Goal: Task Accomplishment & Management: Manage account settings

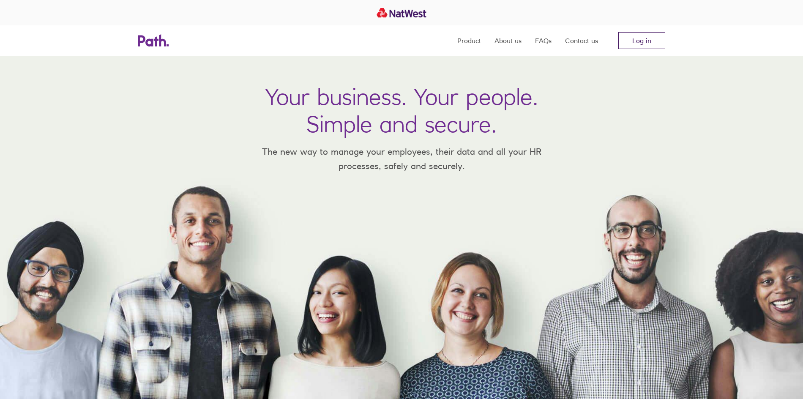
click at [628, 38] on link "Log in" at bounding box center [641, 40] width 47 height 17
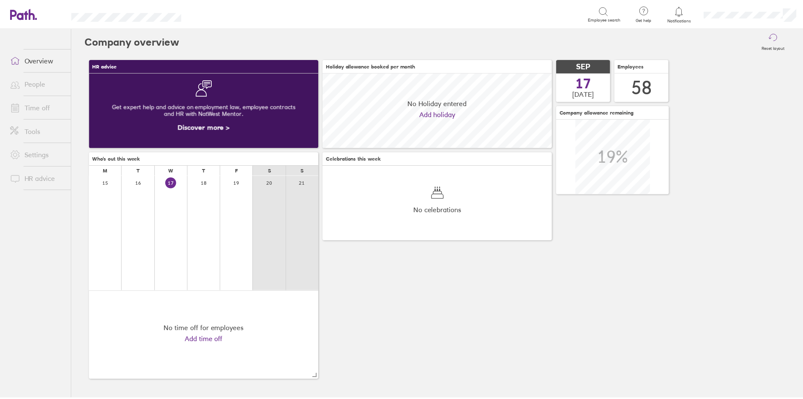
scroll to position [75, 231]
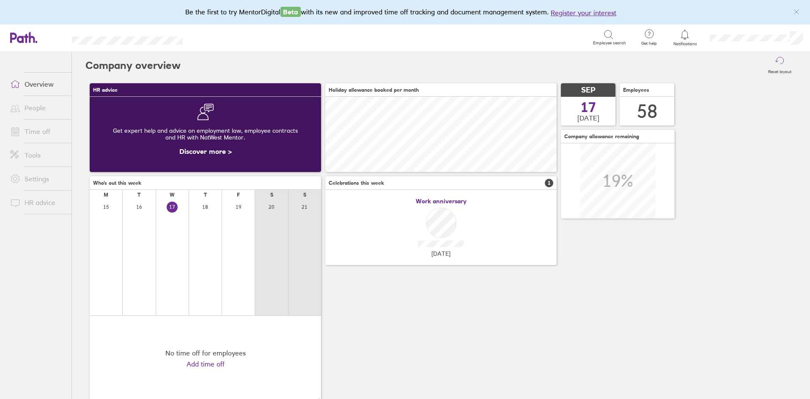
click at [30, 137] on link "Time off" at bounding box center [37, 131] width 68 height 17
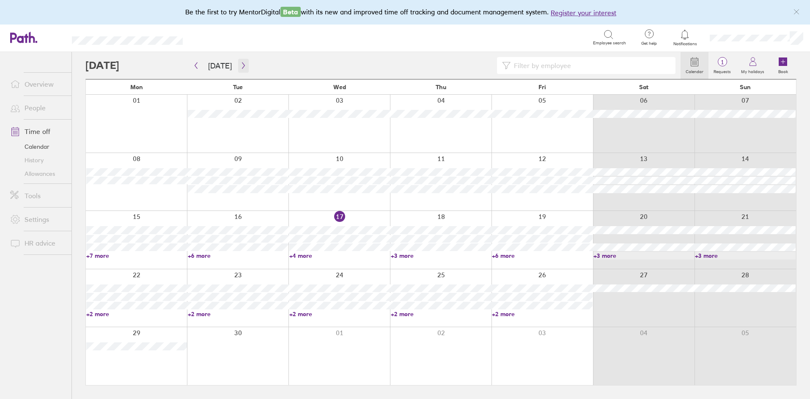
click at [240, 63] on icon "button" at bounding box center [243, 65] width 6 height 7
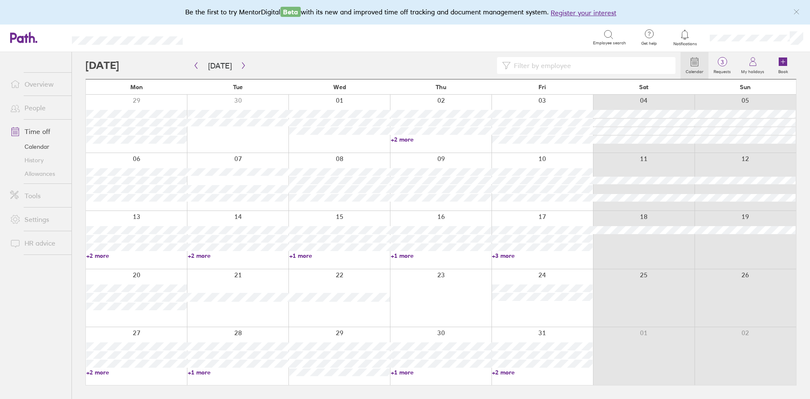
click at [406, 139] on link "+2 more" at bounding box center [441, 140] width 101 height 8
click at [379, 57] on div at bounding box center [382, 65] width 595 height 17
click at [306, 257] on link "+1 more" at bounding box center [339, 256] width 101 height 8
click at [403, 372] on link "+1 more" at bounding box center [441, 373] width 101 height 8
click at [403, 373] on link "+1 more" at bounding box center [441, 373] width 101 height 8
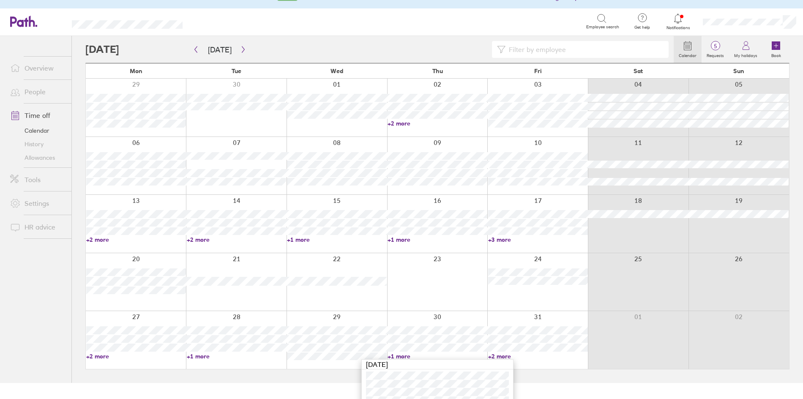
scroll to position [26, 0]
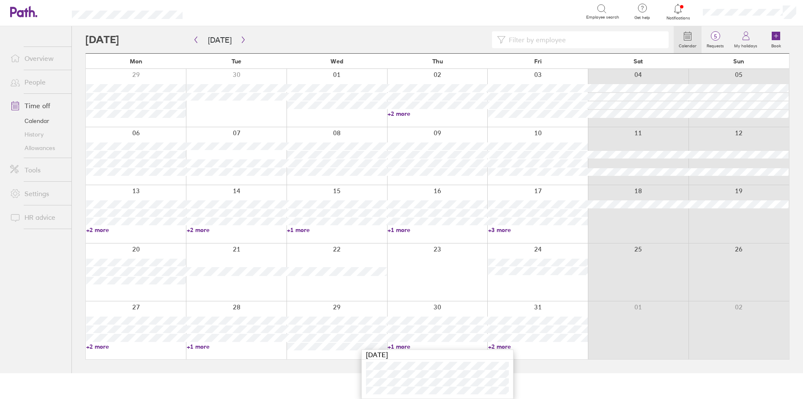
click at [673, 373] on html "Be the first to try MentorDigital Beta with its new and improved time off track…" at bounding box center [401, 173] width 803 height 399
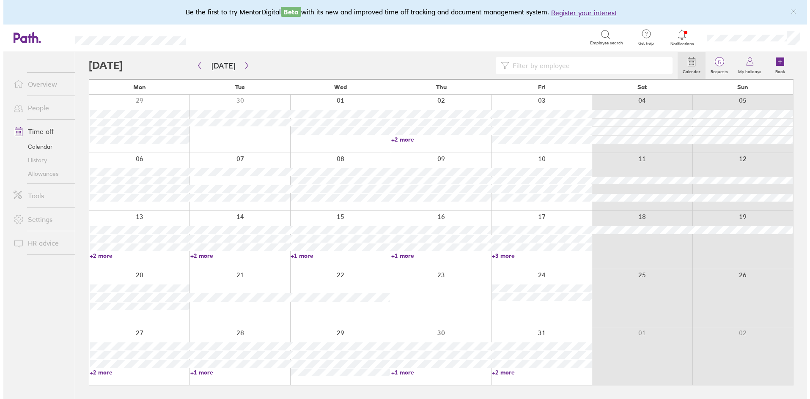
scroll to position [0, 0]
click at [241, 68] on icon "button" at bounding box center [243, 65] width 6 height 7
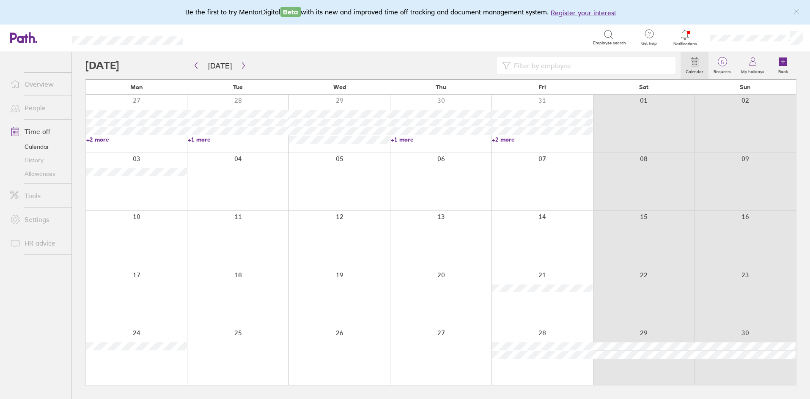
click at [394, 140] on link "+1 more" at bounding box center [441, 140] width 101 height 8
click at [238, 67] on button "button" at bounding box center [243, 66] width 11 height 14
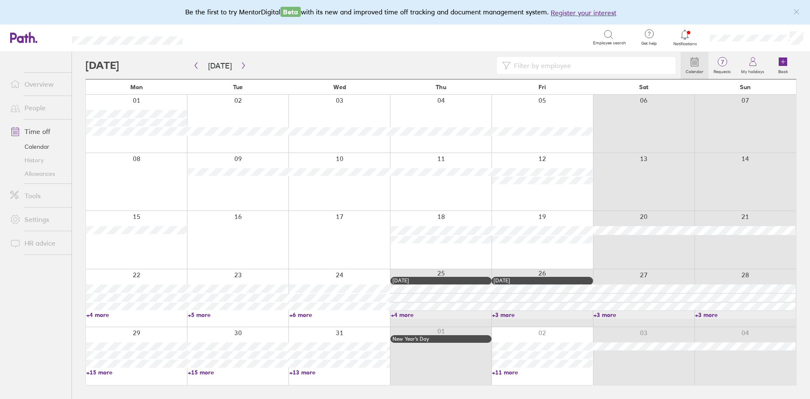
click at [97, 316] on link "+4 more" at bounding box center [136, 315] width 101 height 8
click at [724, 68] on label "Requests" at bounding box center [721, 71] width 27 height 8
